Goal: Information Seeking & Learning: Find specific fact

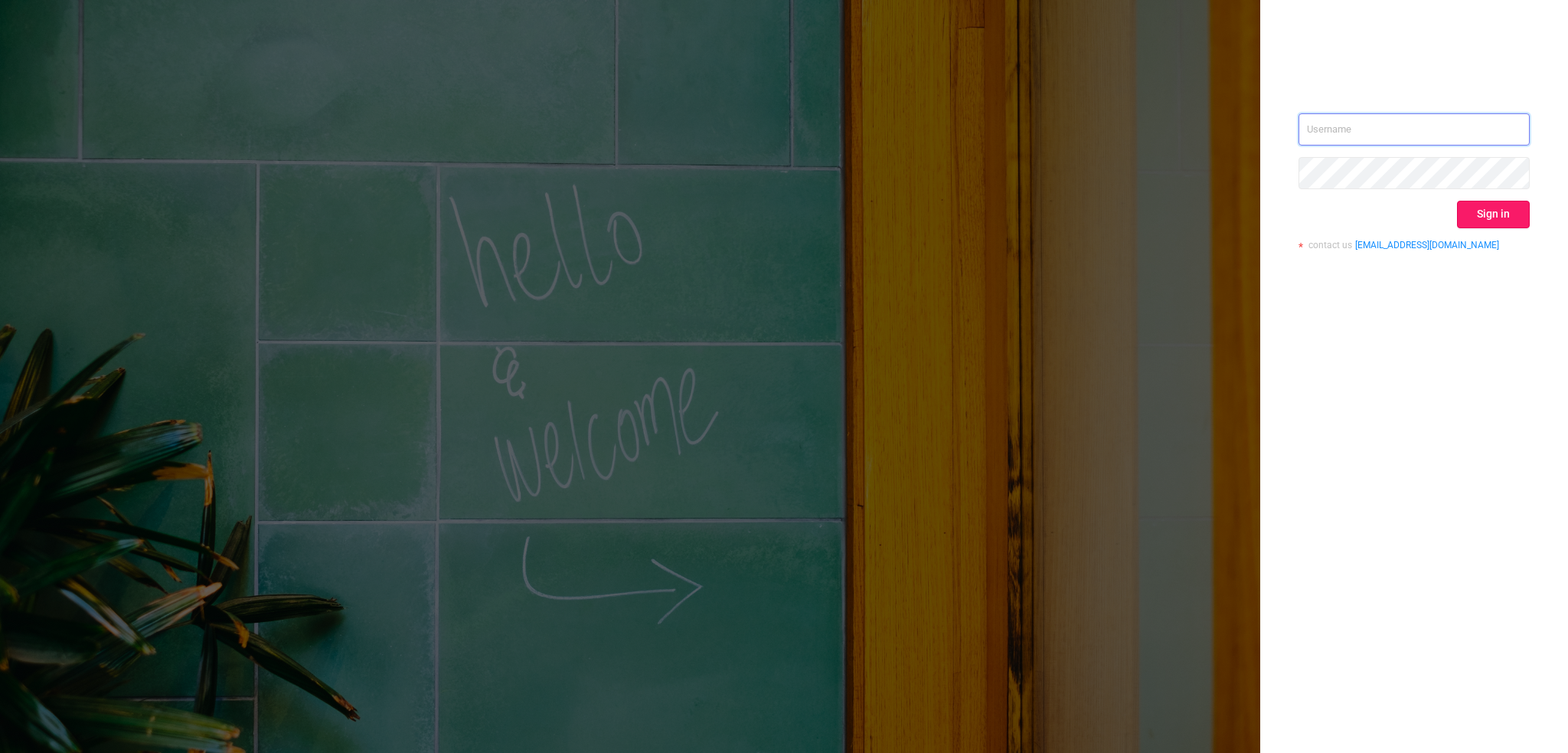
type input "[EMAIL_ADDRESS][DOMAIN_NAME]"
drag, startPoint x: 1510, startPoint y: 218, endPoint x: 1439, endPoint y: 204, distance: 72.4
click at [1510, 218] on button "Sign in" at bounding box center [1493, 215] width 72 height 28
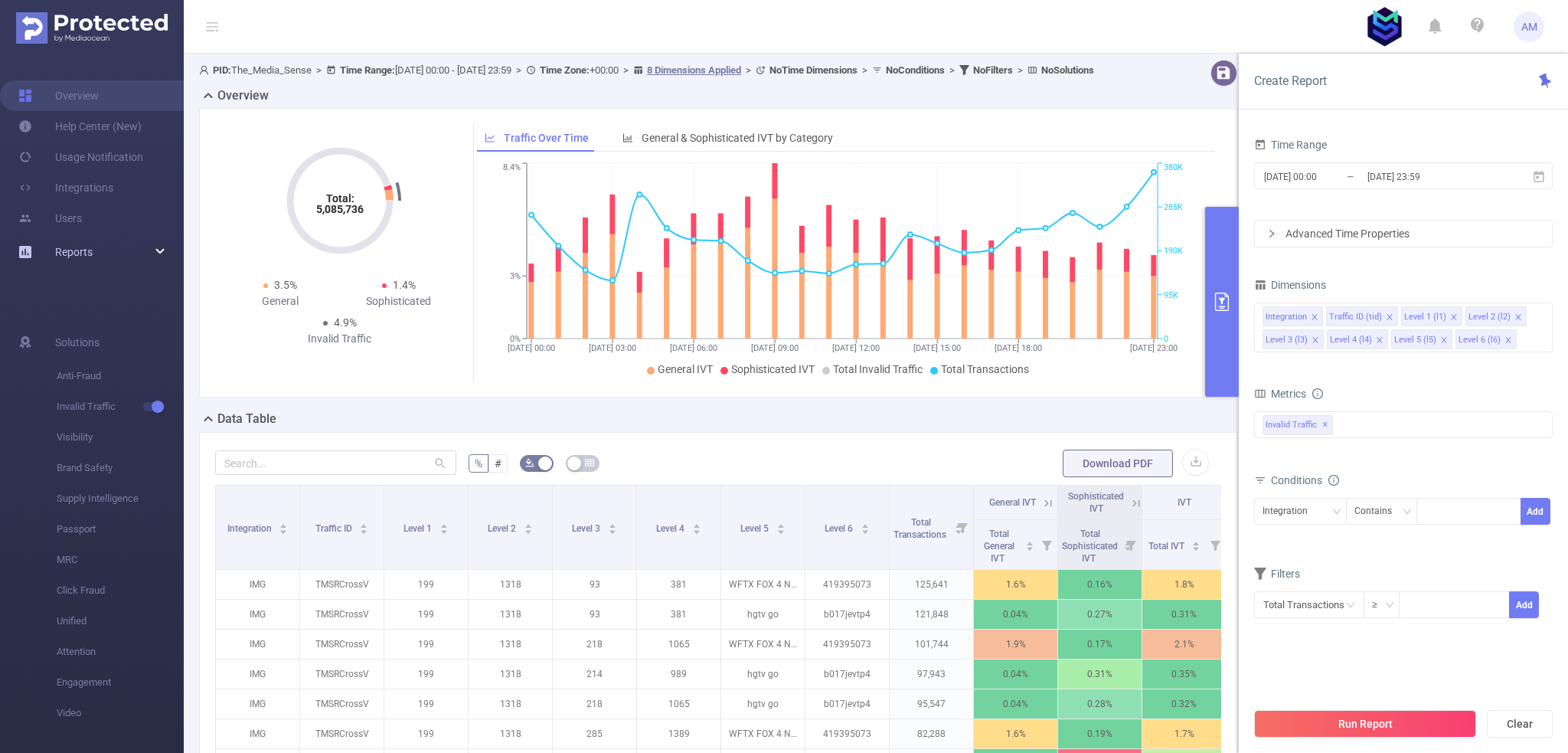
click at [89, 254] on span "Reports" at bounding box center [74, 252] width 38 height 12
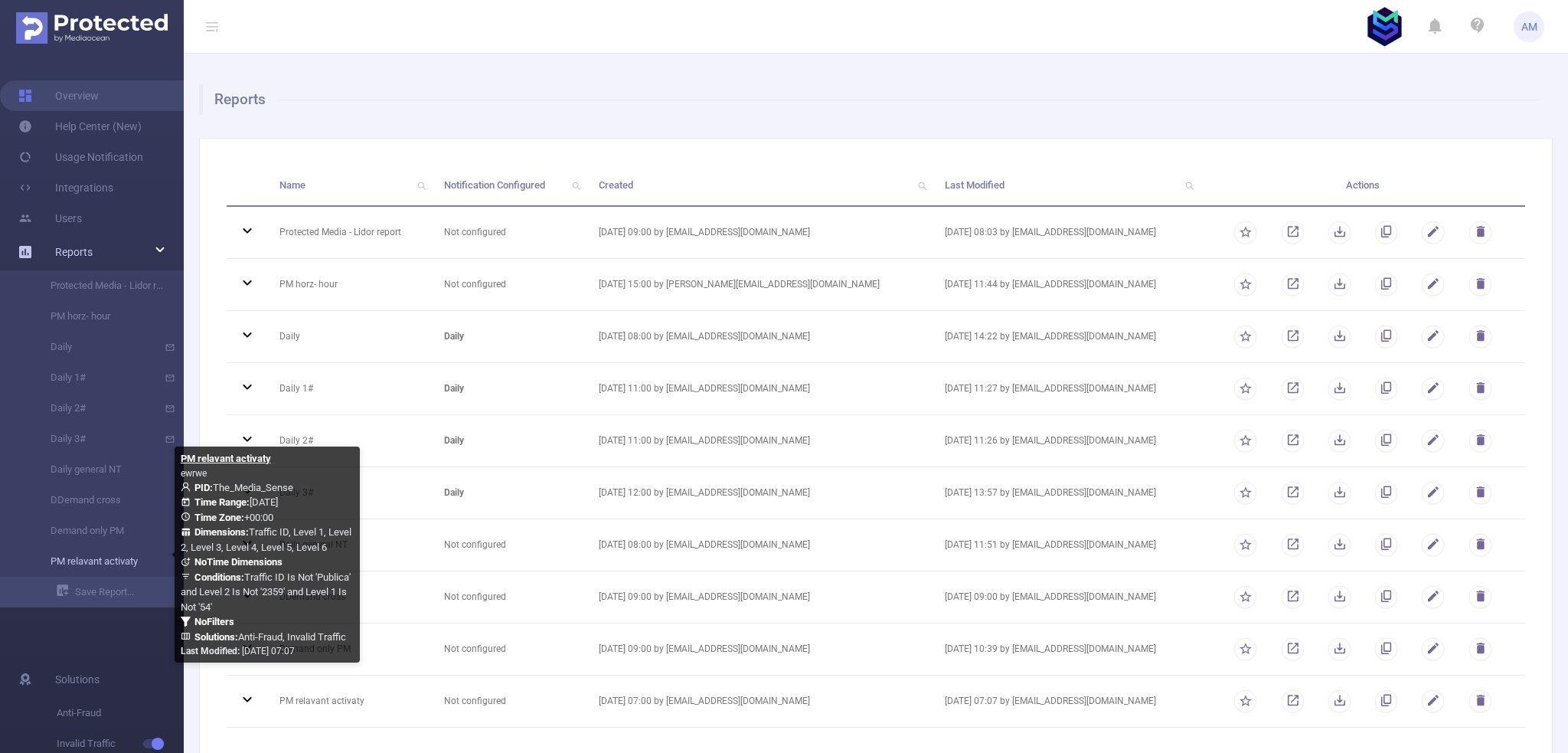
click at [109, 568] on link "PM relavant activaty" at bounding box center [98, 561] width 135 height 31
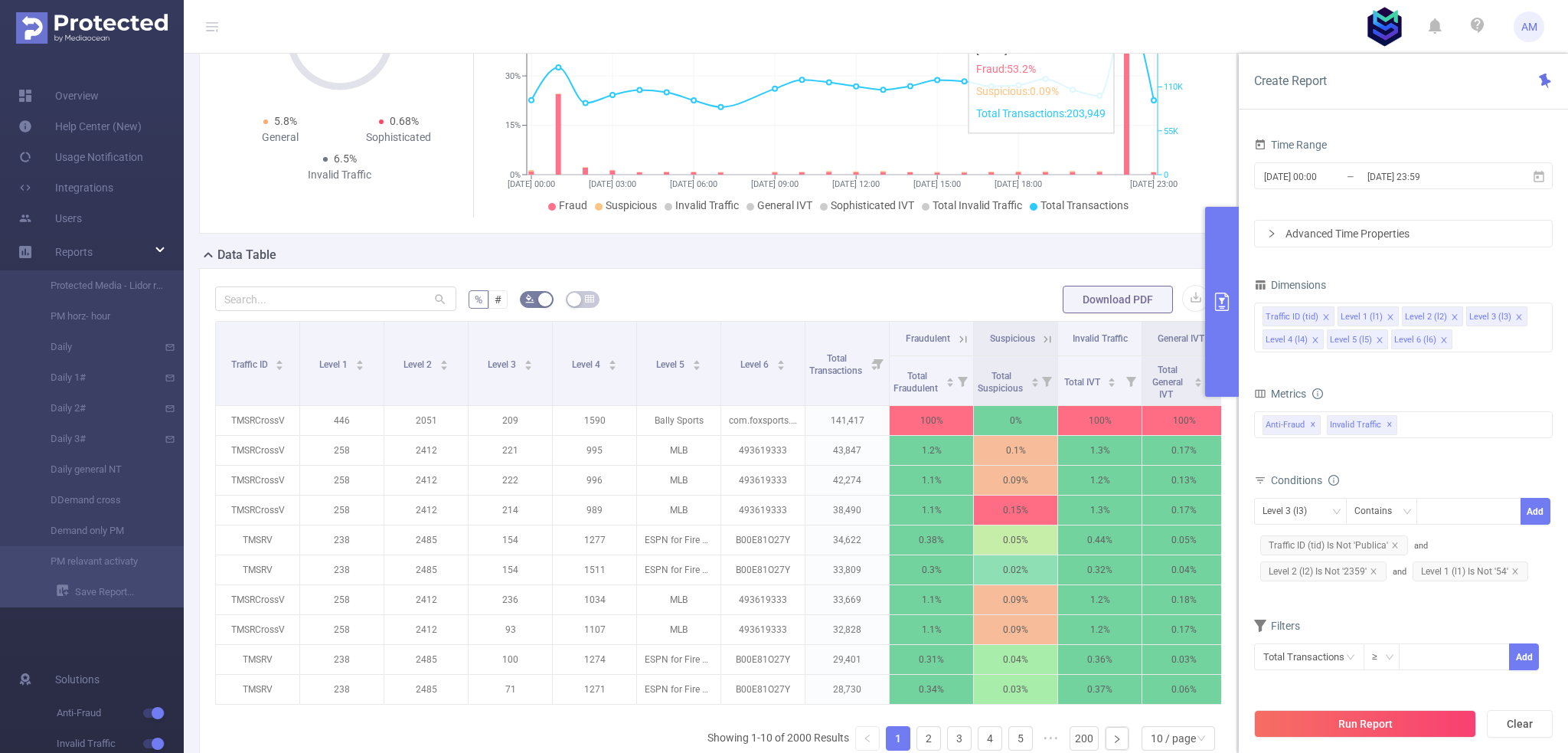
scroll to position [383, 0]
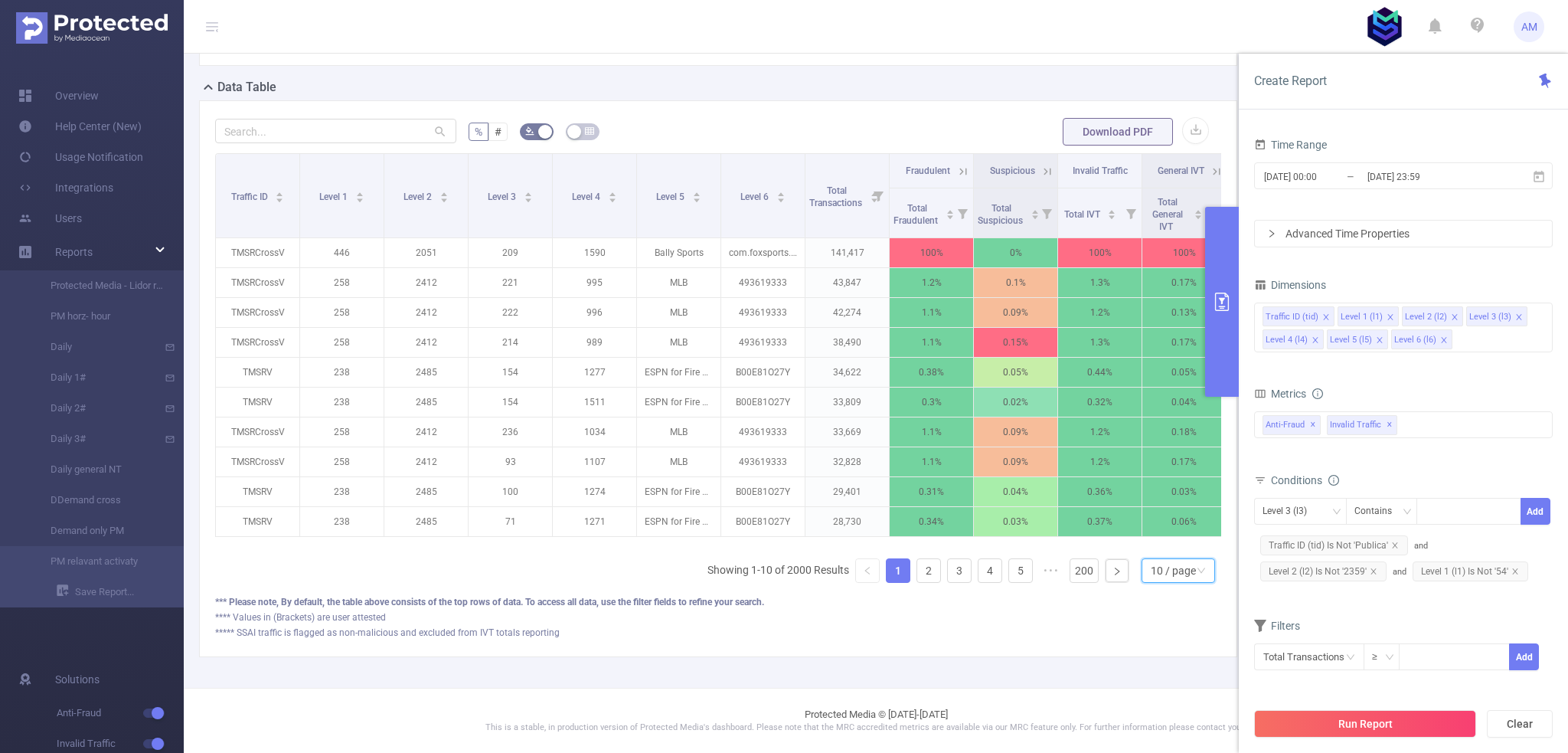
click at [1153, 575] on div "10 / page" at bounding box center [1174, 570] width 46 height 23
click at [1167, 548] on li "50 / page" at bounding box center [1168, 552] width 73 height 25
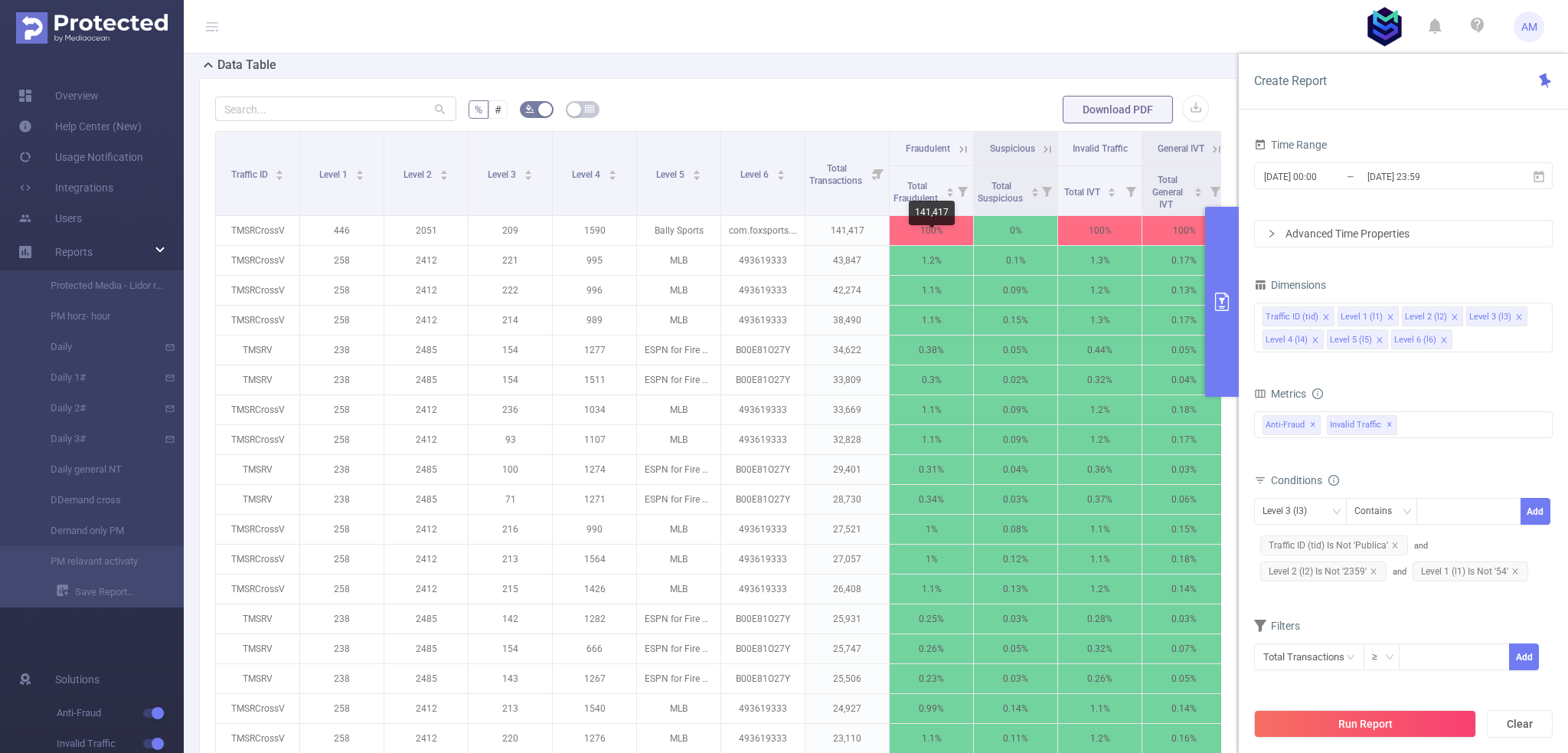
click at [913, 209] on div "141,417" at bounding box center [932, 213] width 46 height 25
click at [900, 204] on span "Total Fraudulent" at bounding box center [916, 191] width 47 height 23
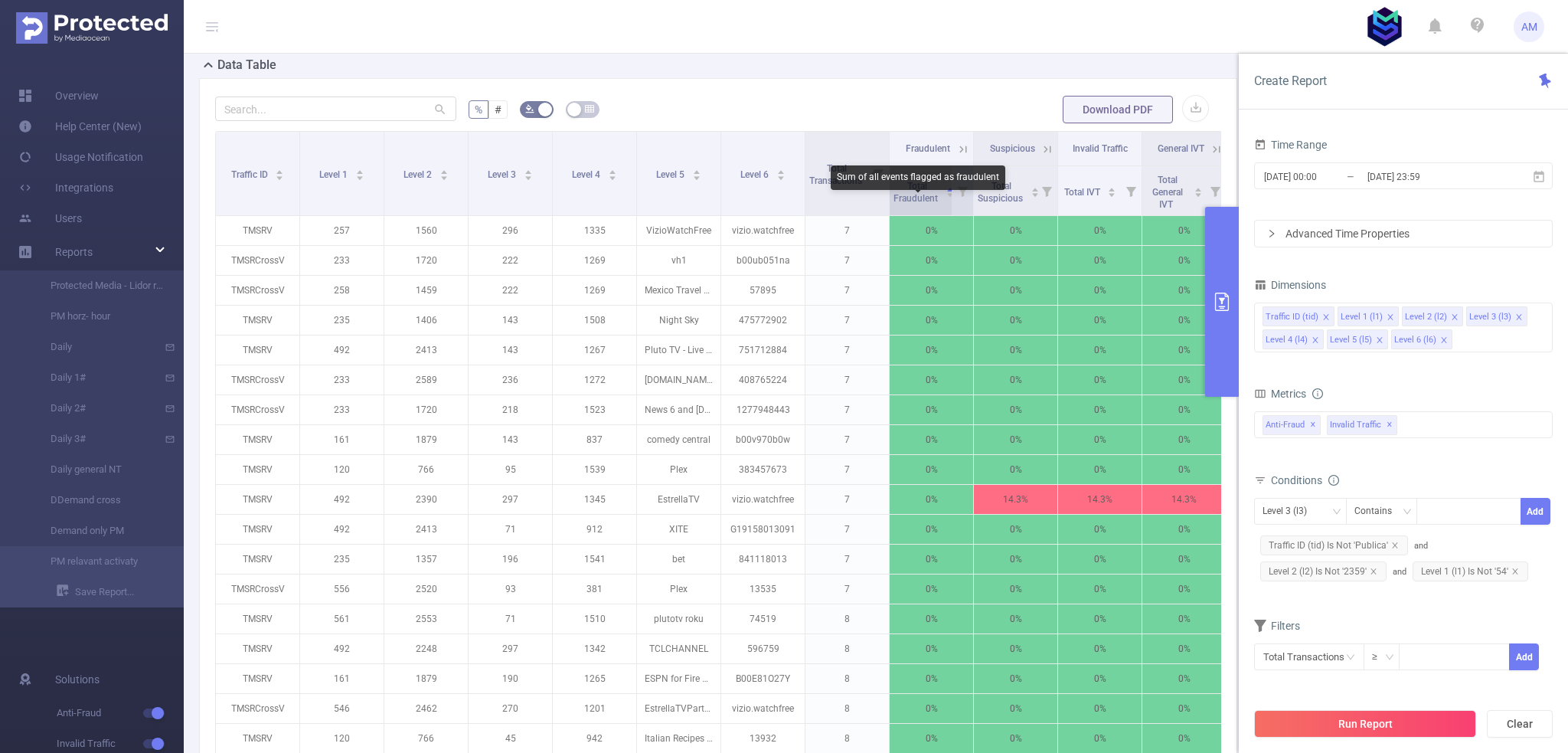
click at [904, 204] on span "Total Fraudulent" at bounding box center [916, 191] width 47 height 23
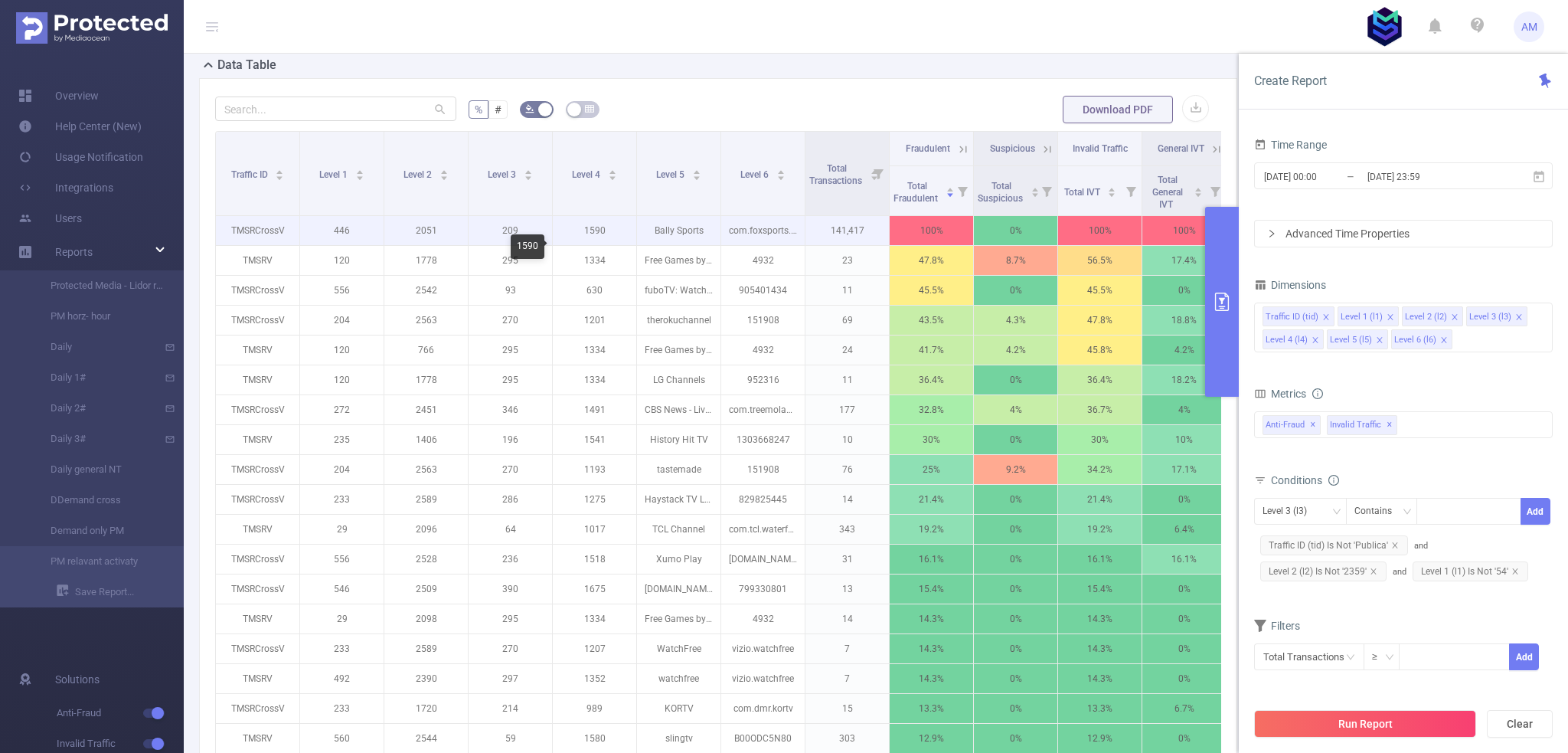
click at [592, 245] on p "1590" at bounding box center [594, 230] width 83 height 29
copy p "1590"
